Goal: Information Seeking & Learning: Learn about a topic

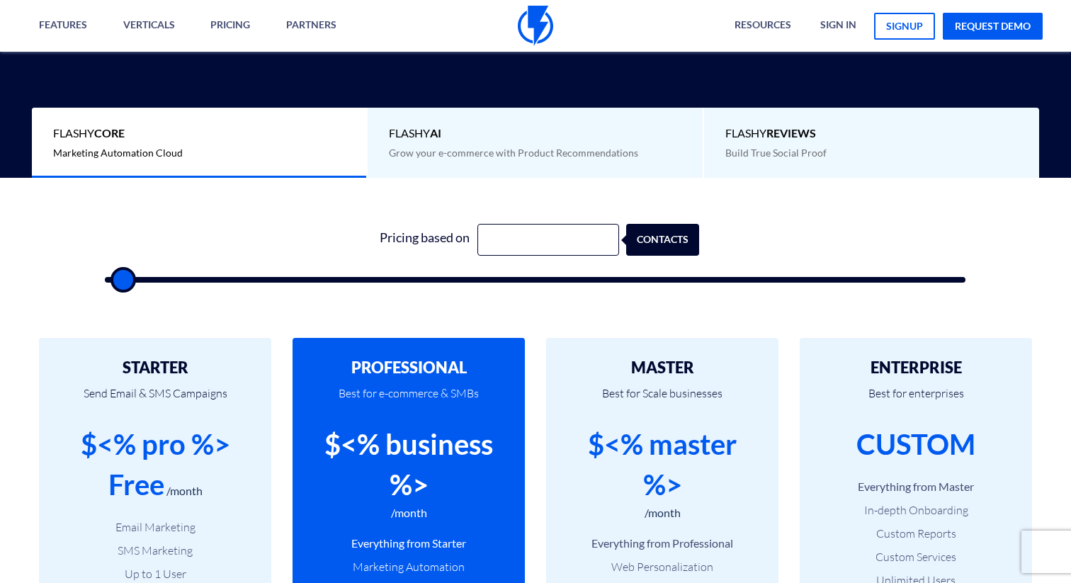
scroll to position [343, 0]
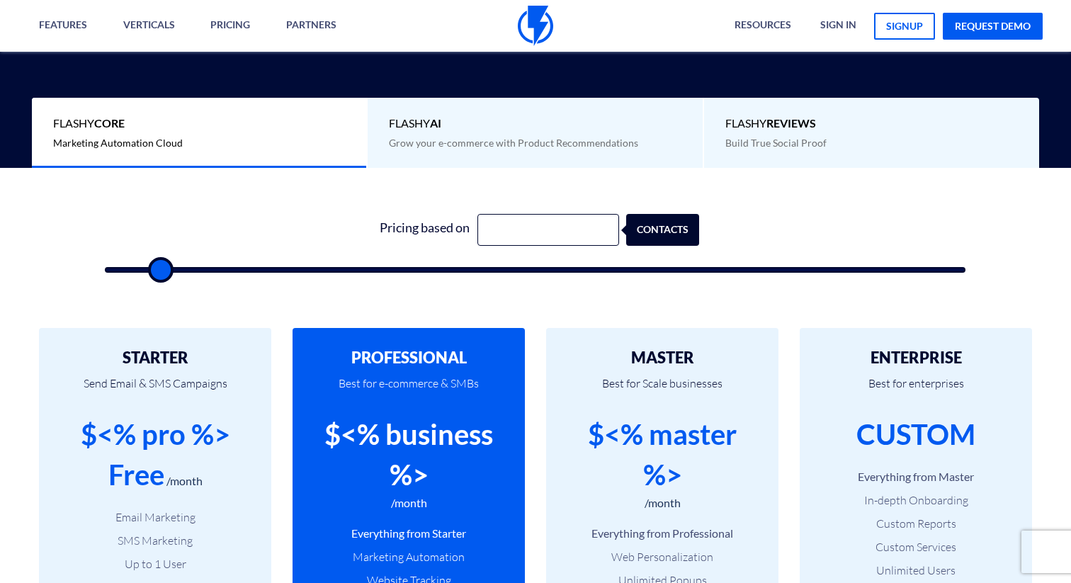
drag, startPoint x: 120, startPoint y: 271, endPoint x: 158, endPoint y: 271, distance: 37.5
click at [158, 271] on input "range" at bounding box center [535, 270] width 861 height 6
drag, startPoint x: 158, startPoint y: 271, endPoint x: 14, endPoint y: 271, distance: 143.8
type input "0"
click at [105, 271] on input "range" at bounding box center [535, 270] width 861 height 6
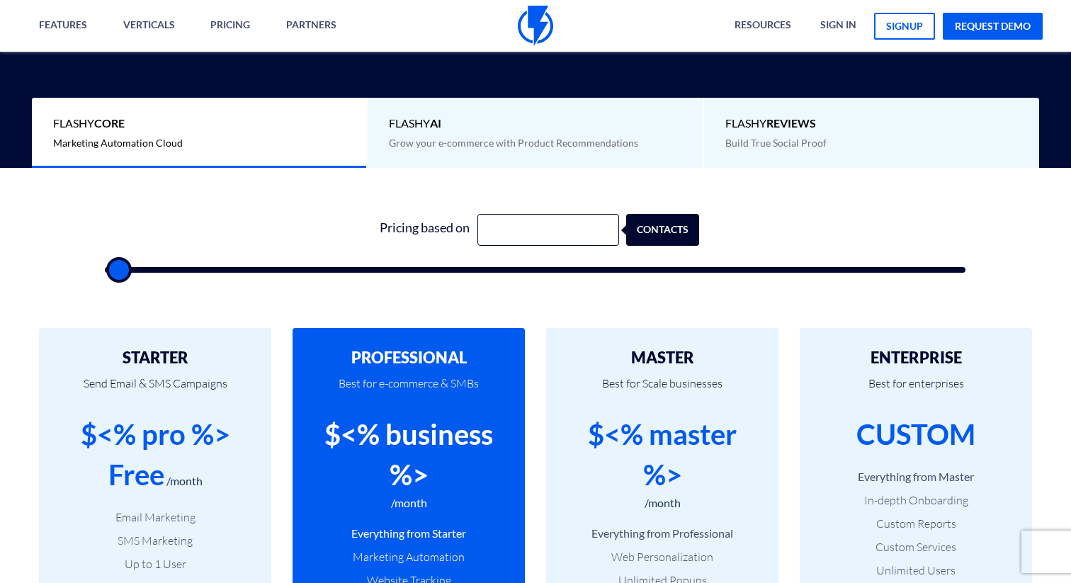
click at [618, 231] on div "Pricing based on contacts" at bounding box center [535, 230] width 328 height 32
click at [583, 231] on input "text" at bounding box center [549, 230] width 142 height 32
type input "1000"
click at [672, 232] on div "contacts" at bounding box center [671, 230] width 73 height 32
click at [631, 203] on div "Pricing based on 1000 contacts" at bounding box center [535, 239] width 889 height 121
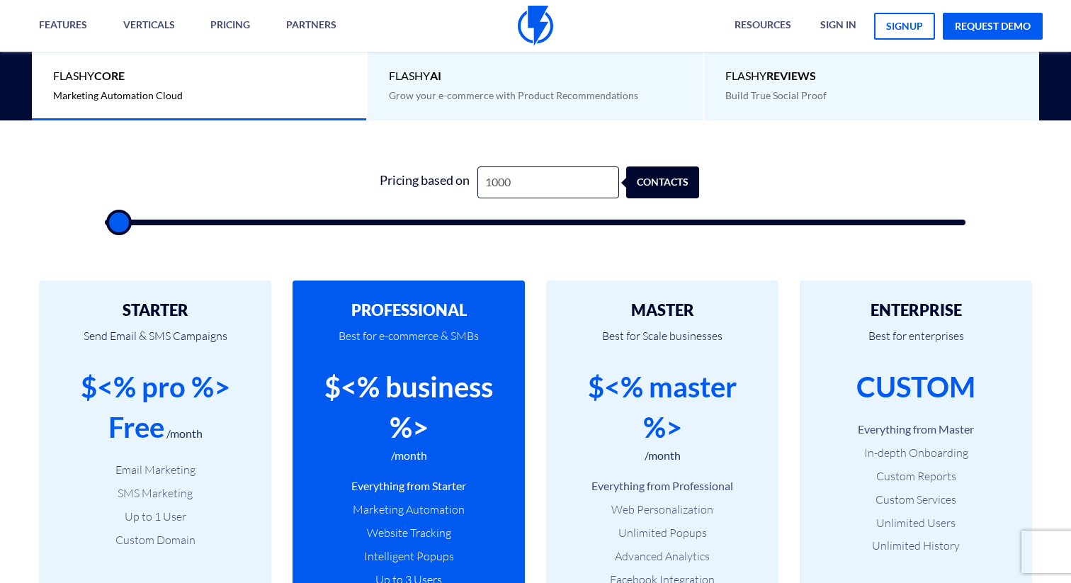
scroll to position [398, 0]
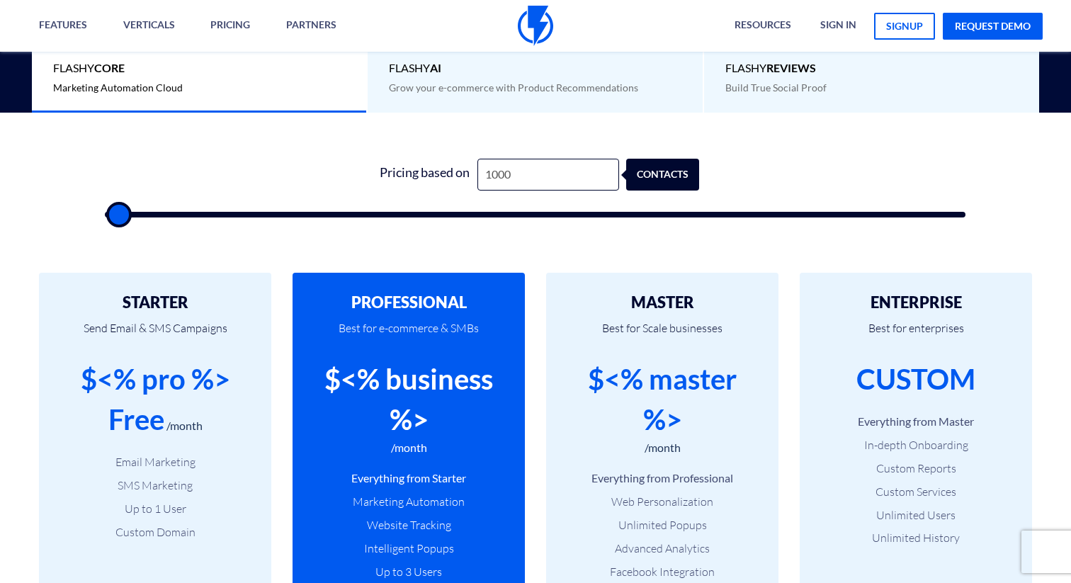
click at [566, 84] on span "Grow your e-commerce with Product Recommendations" at bounding box center [513, 87] width 249 height 12
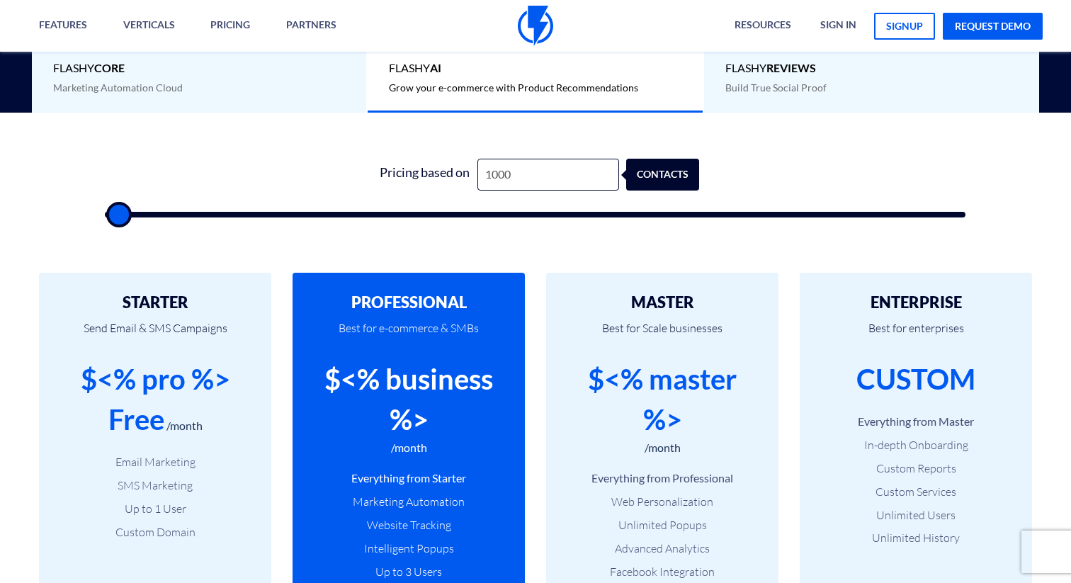
click at [794, 81] on span "Build True Social Proof" at bounding box center [775, 87] width 101 height 12
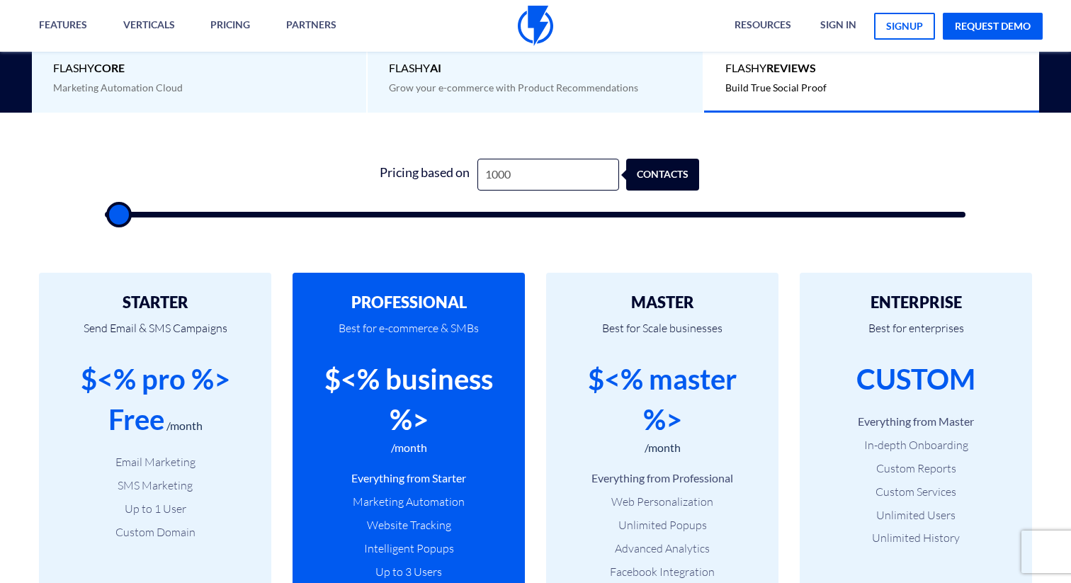
click at [192, 95] on div "Flashy Core Marketing Automation Cloud" at bounding box center [200, 78] width 336 height 70
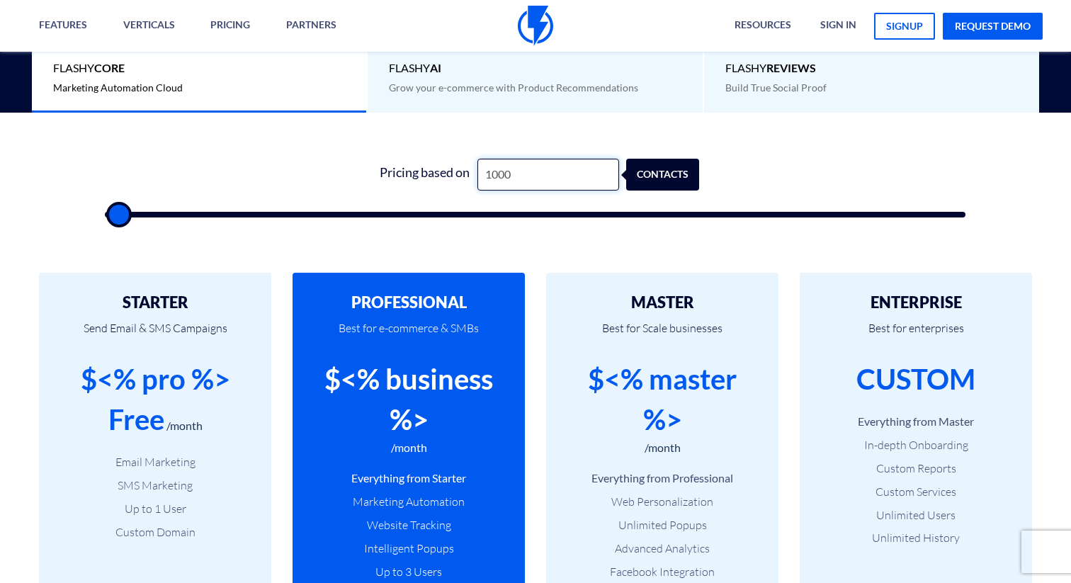
click at [501, 187] on input "1000" at bounding box center [549, 175] width 142 height 32
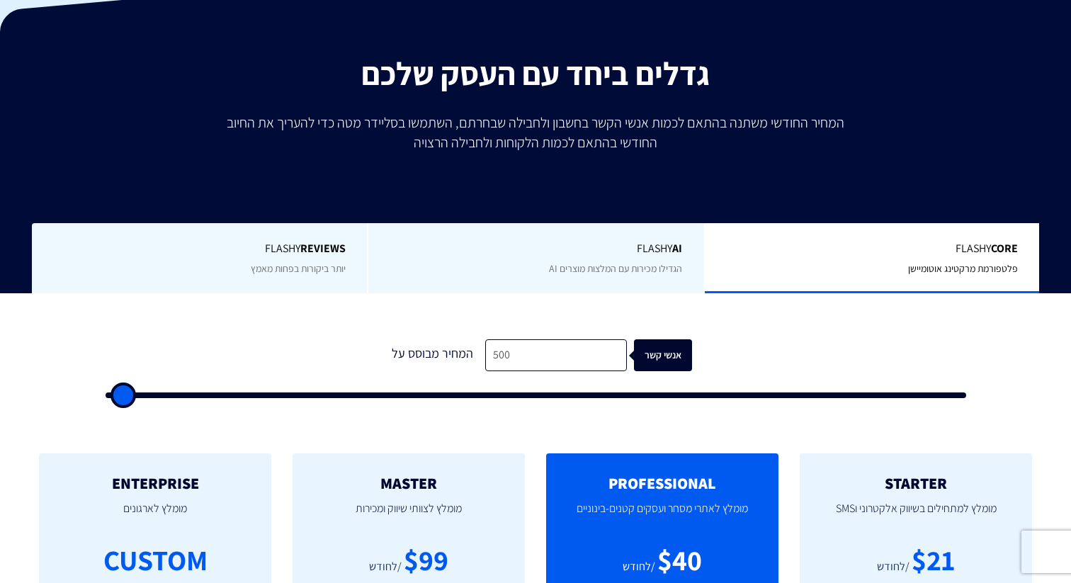
scroll to position [405, 0]
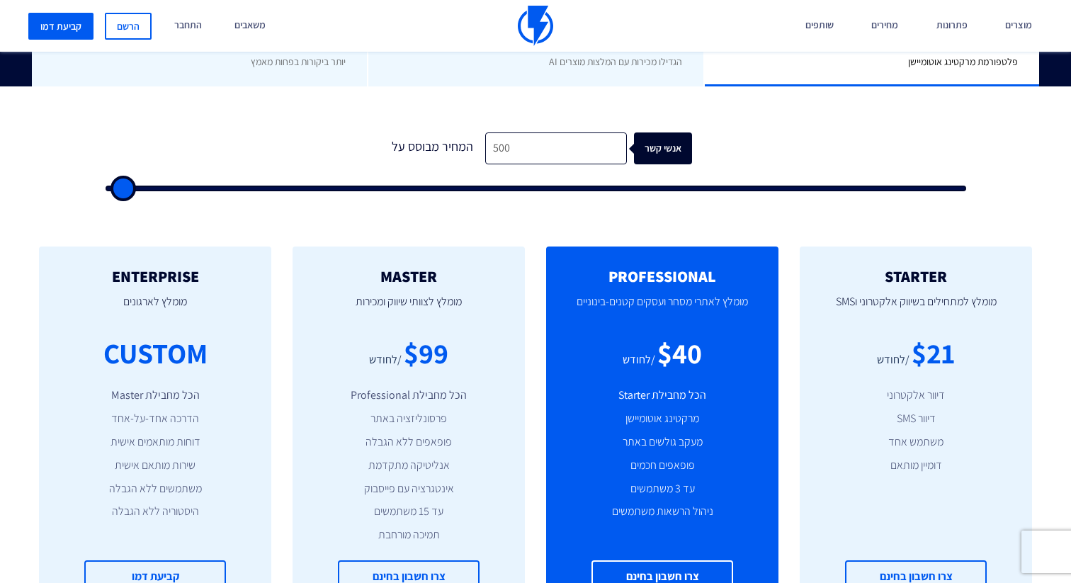
type input "1,000"
type input "1000"
type input "1,500"
type input "1500"
type input "2,000"
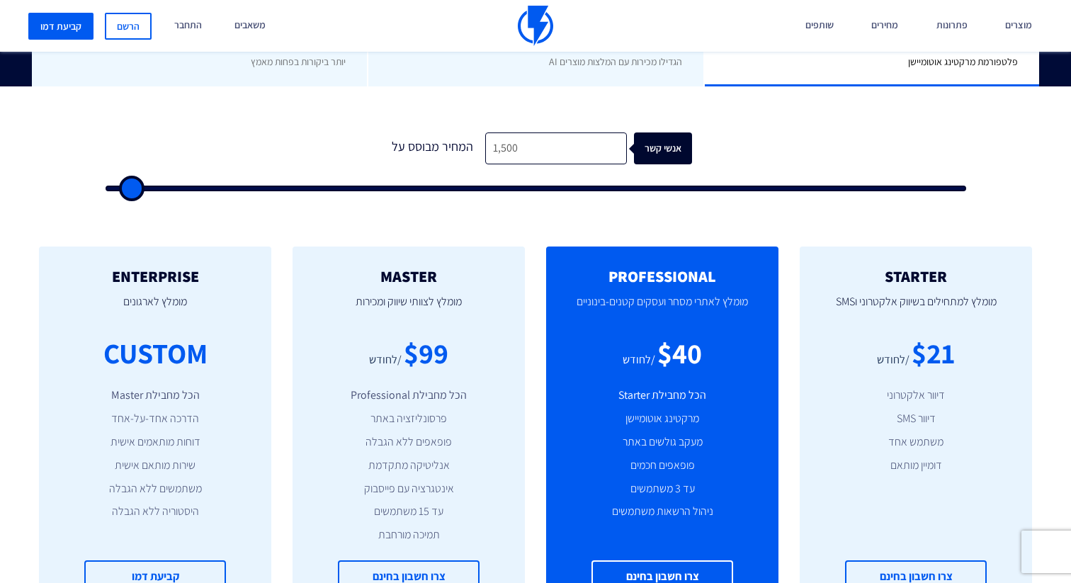
type input "2000"
type input "2,500"
type input "2500"
type input "2,000"
type input "2000"
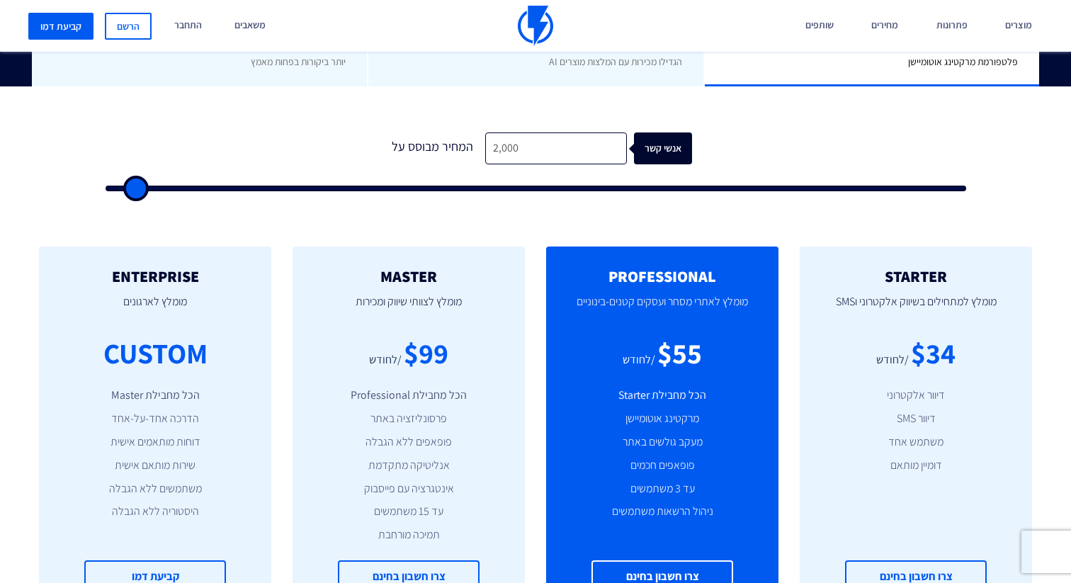
type input "1,500"
type input "1500"
type input "2,000"
type input "2000"
type input "2,500"
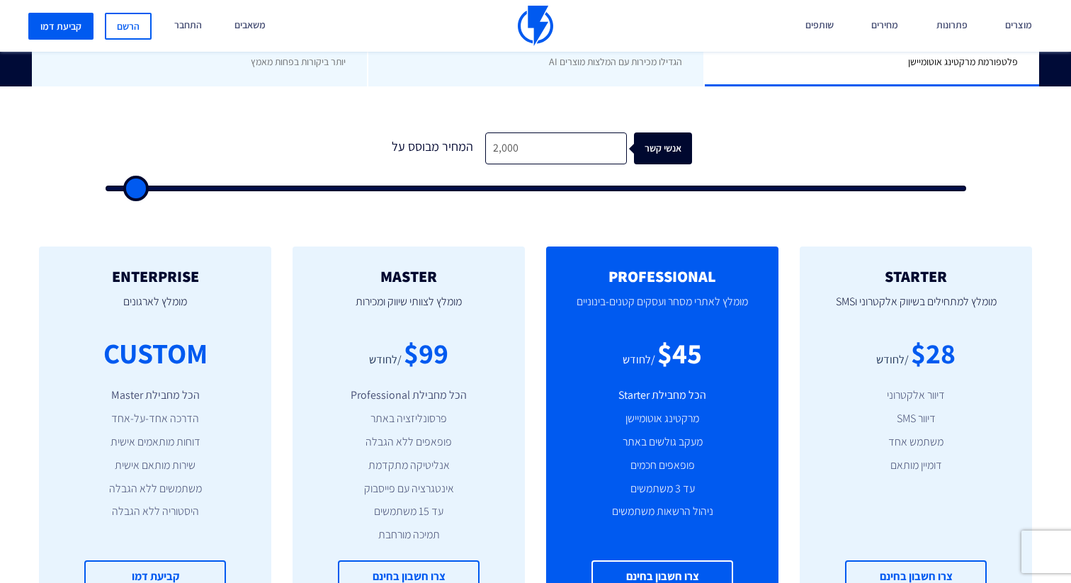
type input "2500"
type input "2,000"
type input "2000"
type input "1,500"
type input "1500"
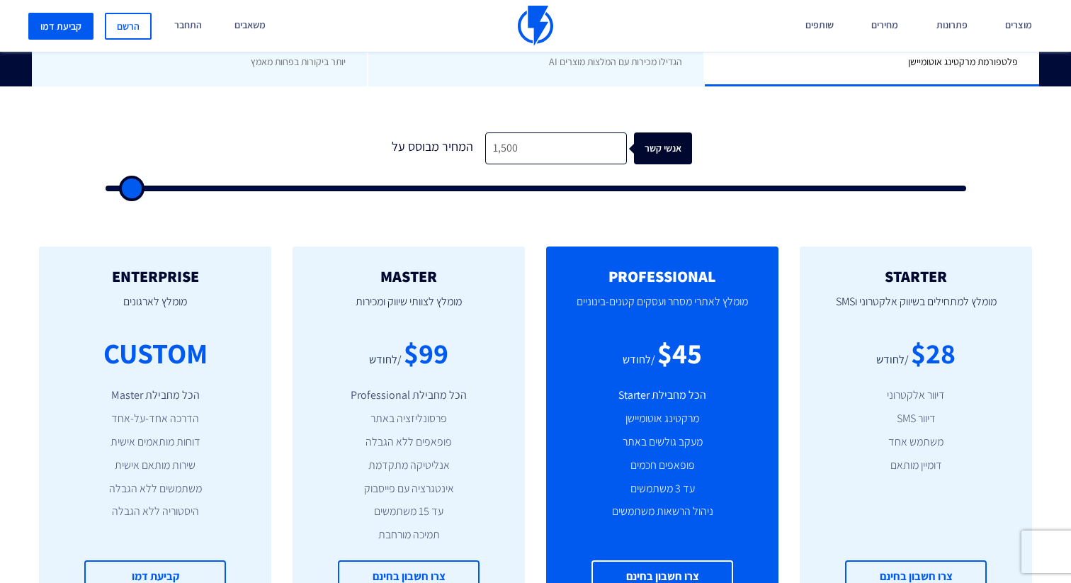
type input "1,000"
type input "1000"
type input "500"
click at [120, 189] on input "range" at bounding box center [536, 189] width 861 height 6
